Goal: Information Seeking & Learning: Learn about a topic

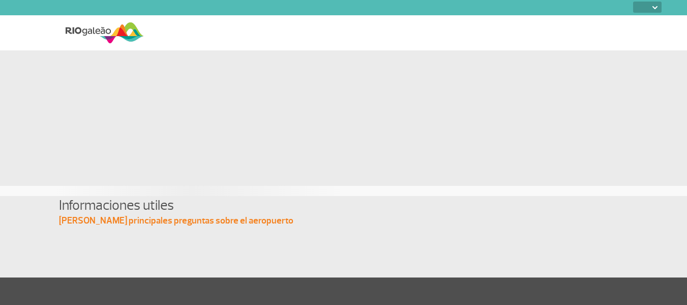
select select
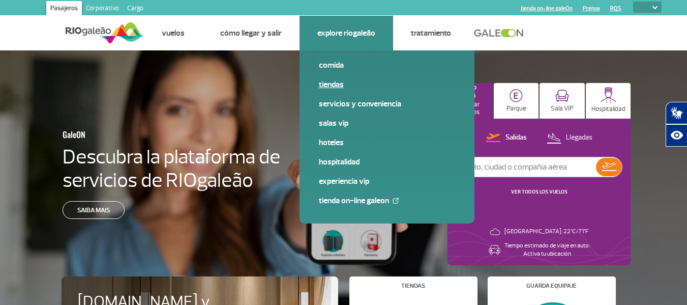
click at [337, 82] on link "Tiendas" at bounding box center [387, 84] width 136 height 11
drag, startPoint x: 339, startPoint y: 120, endPoint x: 347, endPoint y: 165, distance: 46.1
click at [347, 165] on div "Comida Tiendas Servicios y Conveniencia Salas VIP Hoteles Hospitalidad Experien…" at bounding box center [387, 136] width 175 height 173
click at [345, 185] on link "Experiencia VIP" at bounding box center [387, 180] width 136 height 11
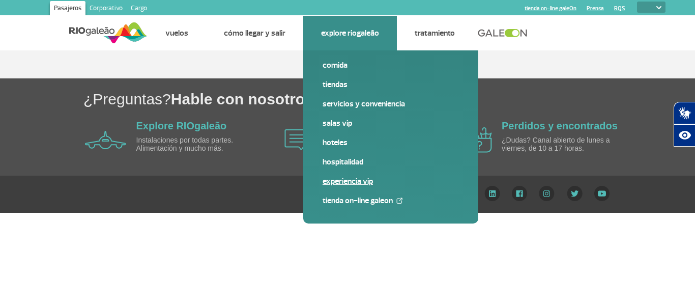
click at [348, 177] on link "Experiencia VIP" at bounding box center [390, 180] width 136 height 11
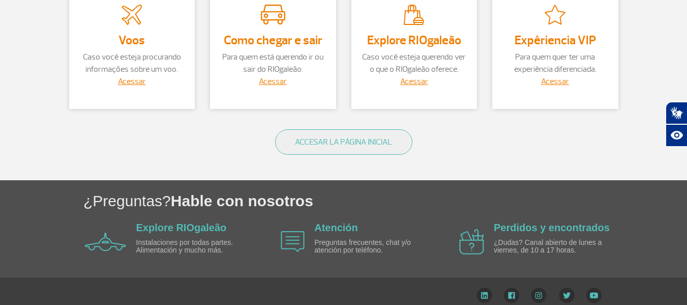
scroll to position [136, 0]
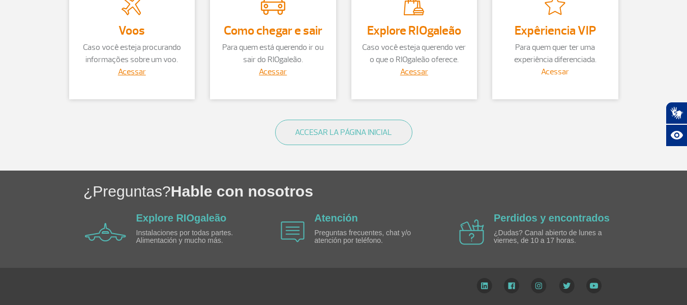
click at [556, 71] on link "Acessar" at bounding box center [555, 72] width 28 height 10
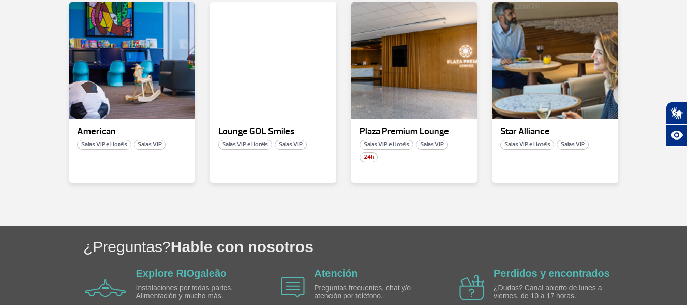
scroll to position [315, 0]
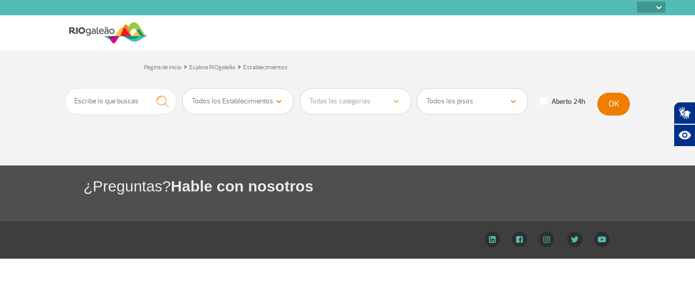
select select
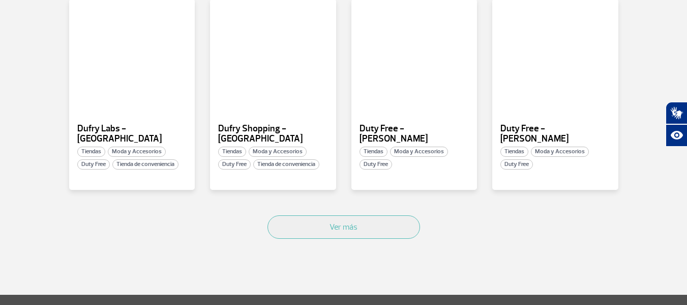
scroll to position [668, 0]
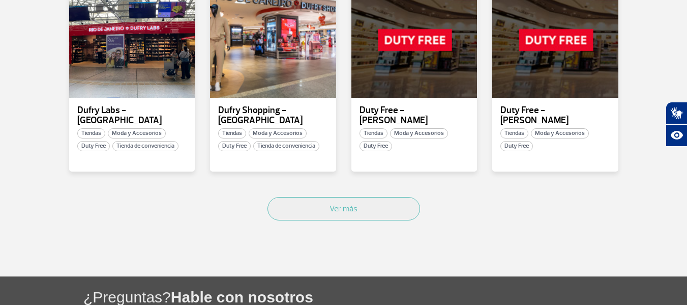
click at [366, 211] on div "Ver más" at bounding box center [344, 220] width 565 height 62
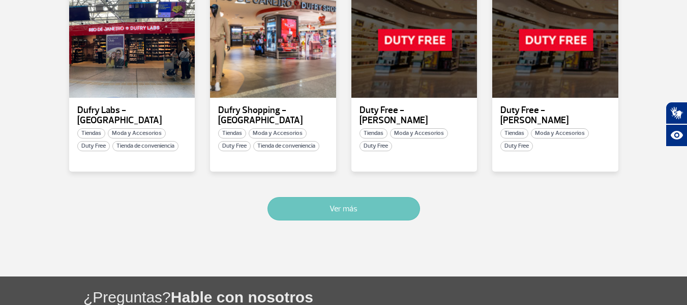
click at [367, 203] on button "Ver más" at bounding box center [344, 208] width 153 height 23
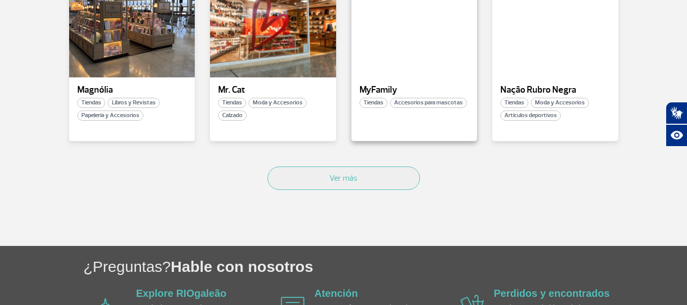
scroll to position [1352, 0]
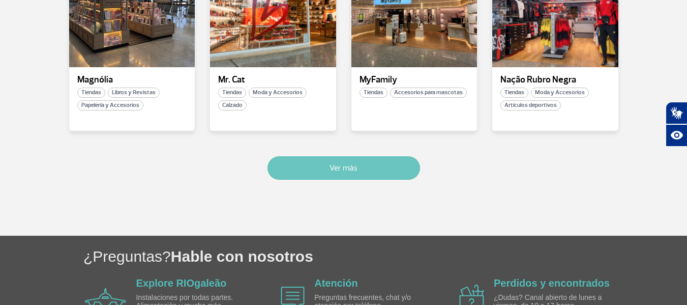
click at [365, 156] on button "Ver más" at bounding box center [344, 167] width 153 height 23
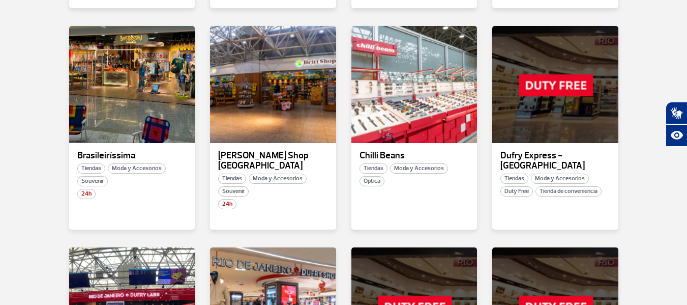
scroll to position [420, 0]
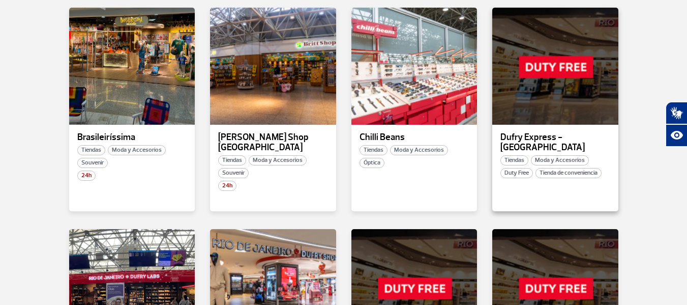
click at [524, 158] on span "Tiendas" at bounding box center [514, 160] width 28 height 10
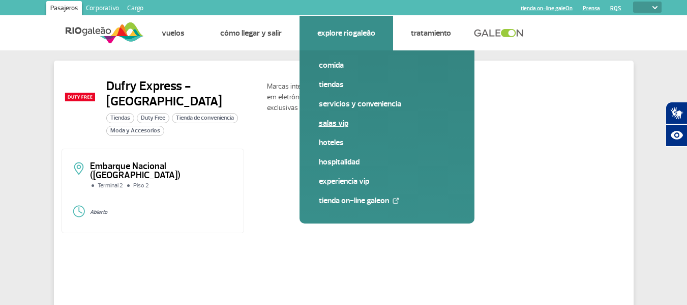
click at [334, 129] on span "Salas VIP" at bounding box center [387, 126] width 136 height 19
click at [335, 125] on link "Salas VIP" at bounding box center [387, 122] width 136 height 11
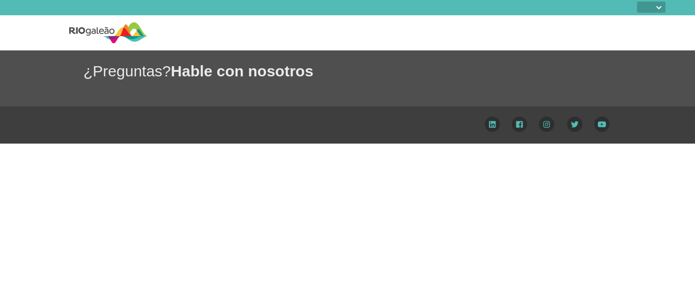
select select
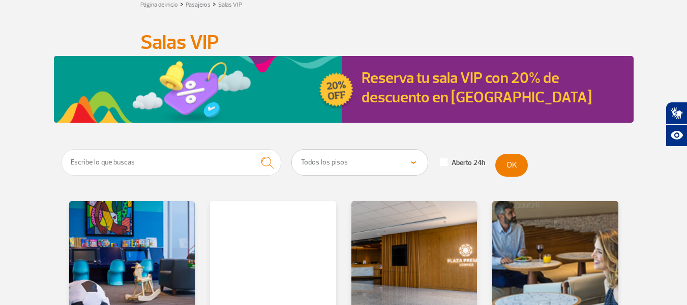
scroll to position [162, 0]
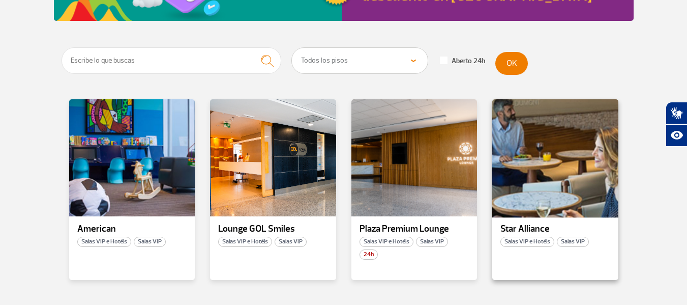
click at [522, 115] on div at bounding box center [555, 158] width 128 height 120
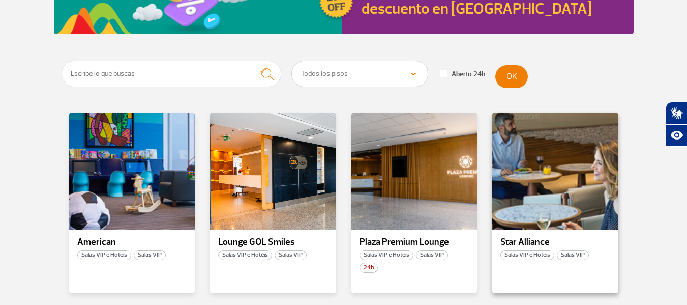
scroll to position [203, 0]
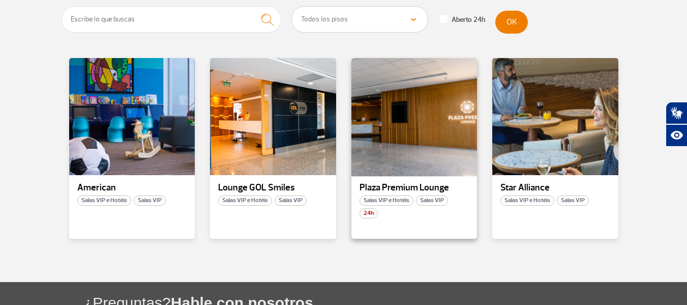
click at [412, 160] on div at bounding box center [414, 117] width 128 height 120
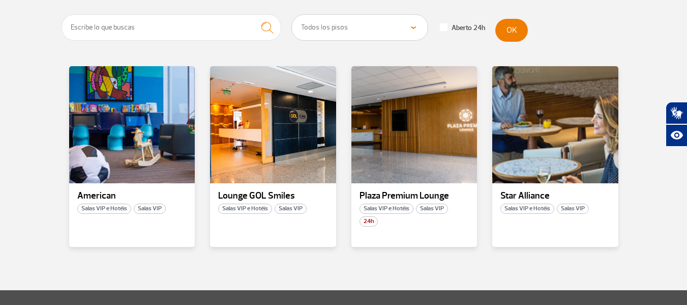
scroll to position [203, 0]
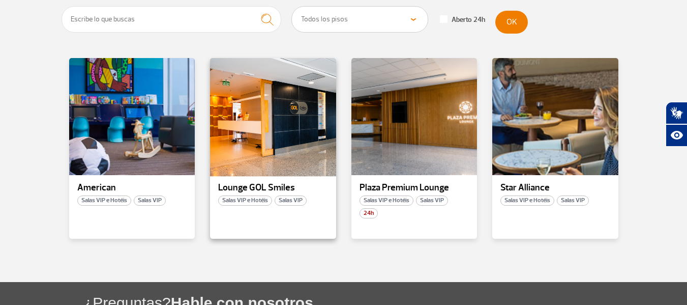
click at [316, 133] on div at bounding box center [273, 117] width 128 height 120
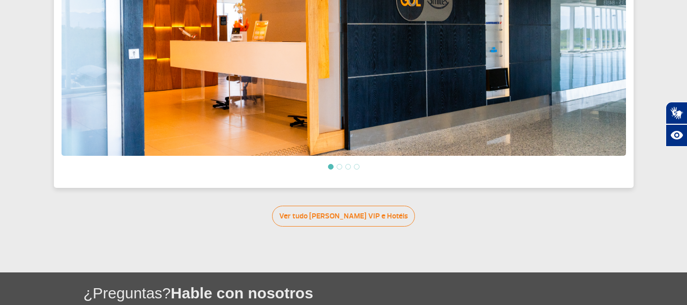
scroll to position [554, 0]
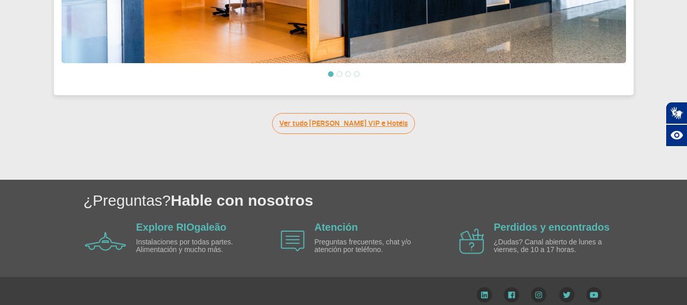
click at [348, 114] on link "Ver tudo de Salas VIP e Hotéis" at bounding box center [343, 123] width 143 height 21
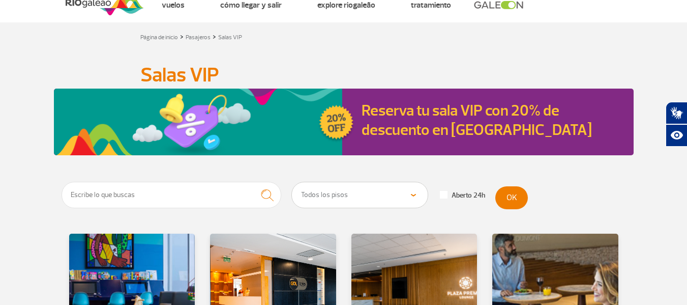
scroll to position [10, 0]
